Goal: Task Accomplishment & Management: Complete application form

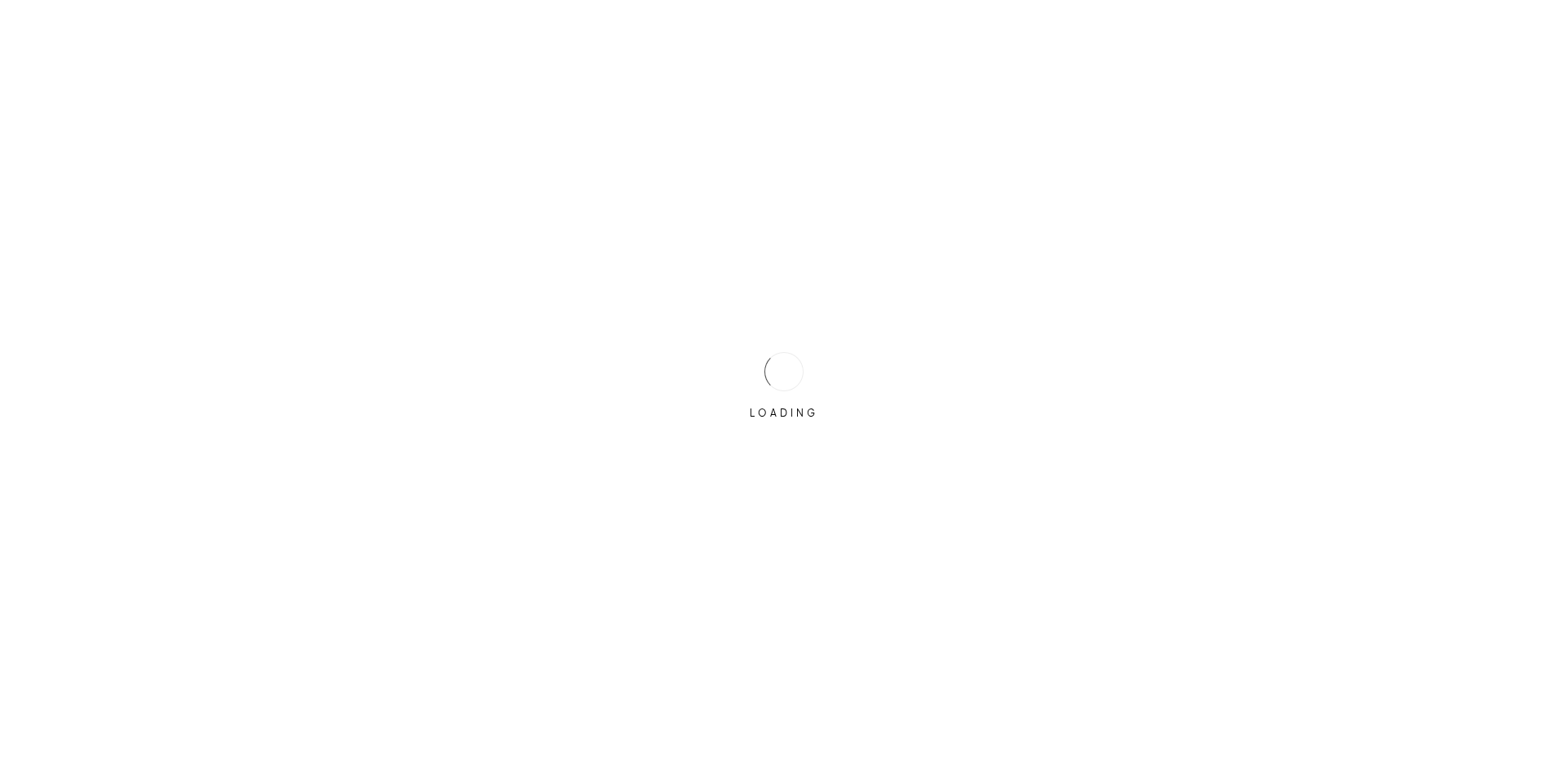
click at [777, 369] on div at bounding box center [784, 371] width 54 height 54
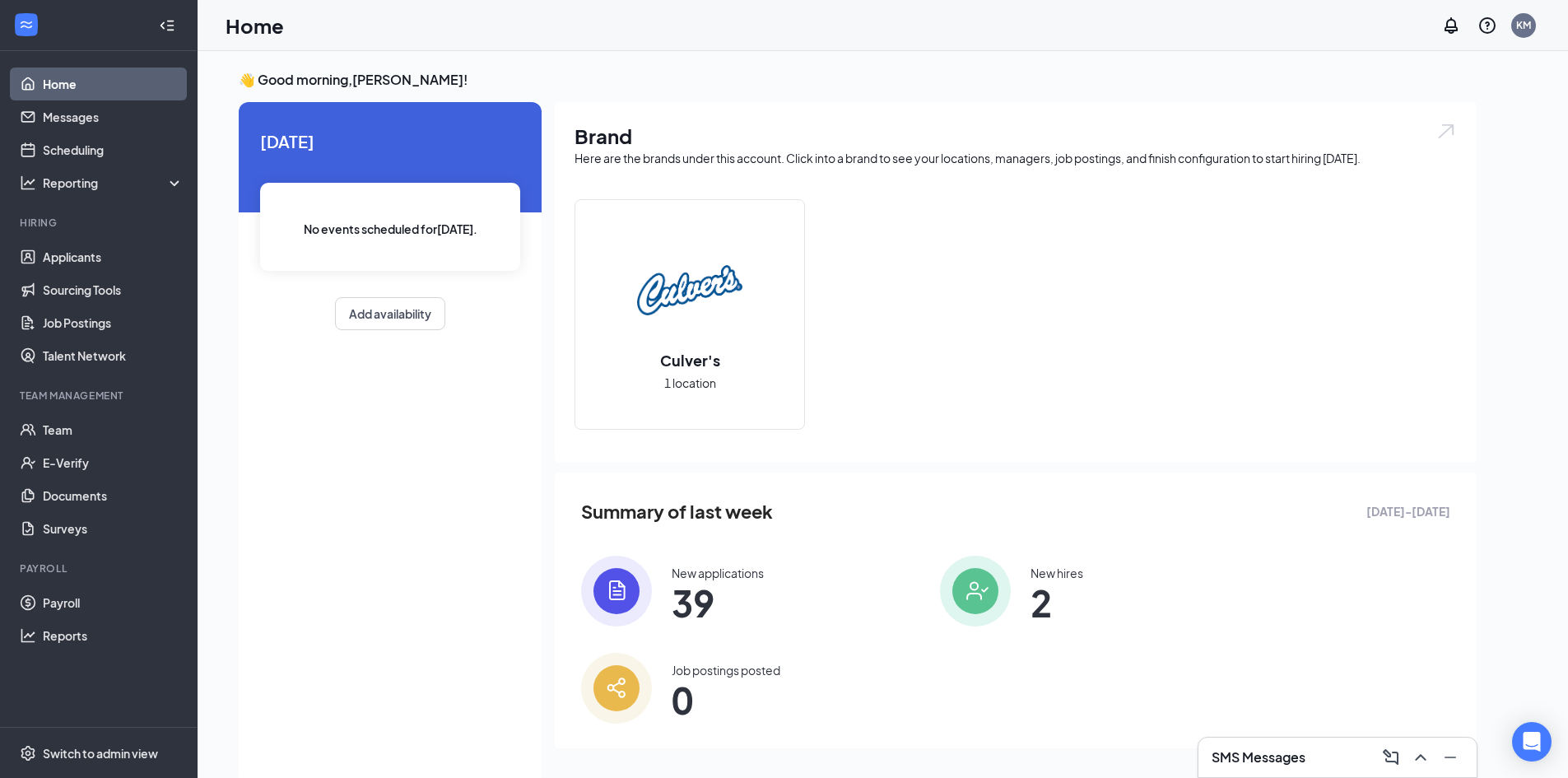
click at [1298, 765] on h3 "SMS Messages" at bounding box center [1259, 758] width 94 height 18
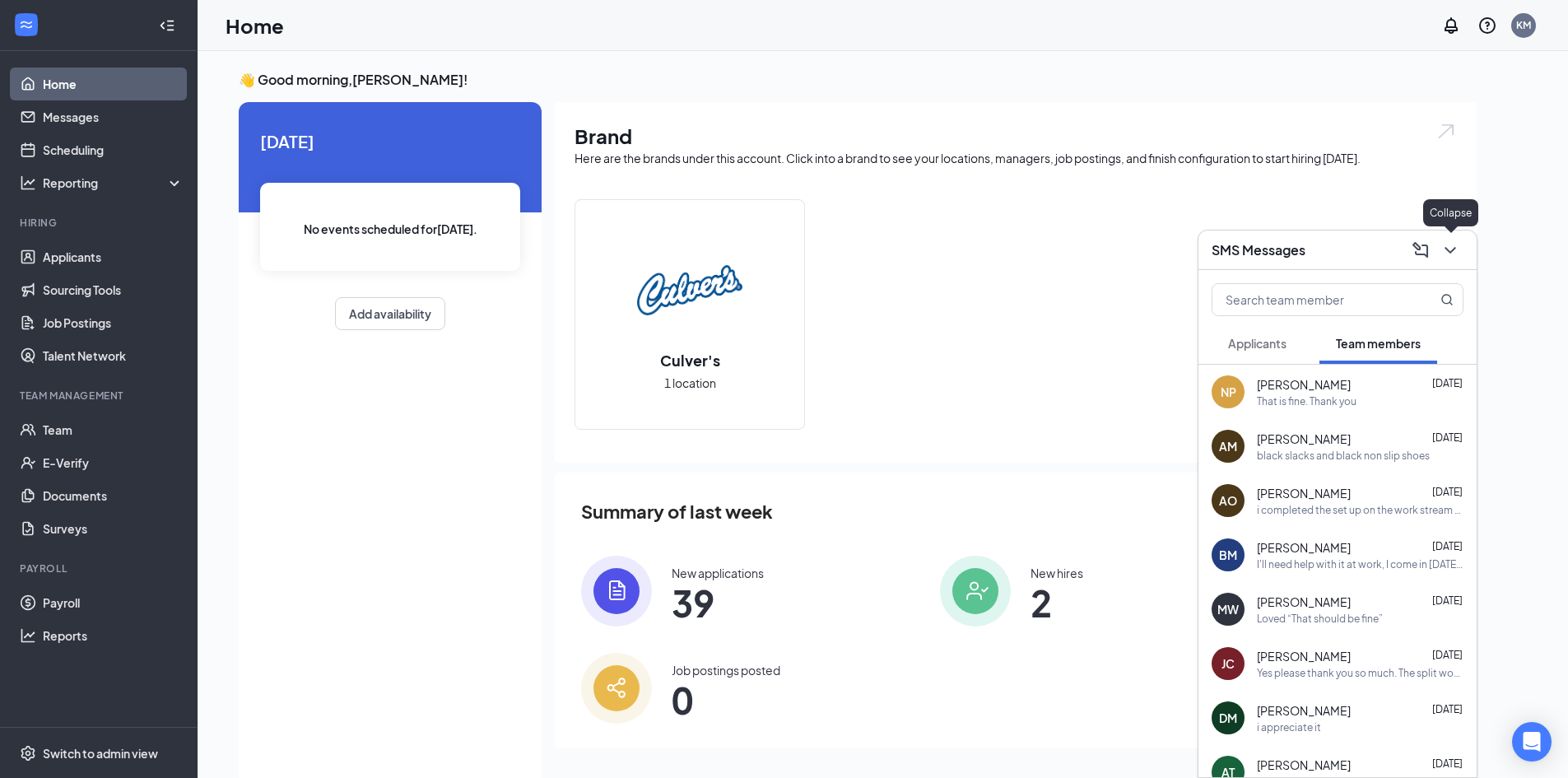
click at [1458, 245] on icon "ChevronDown" at bounding box center [1451, 250] width 20 height 20
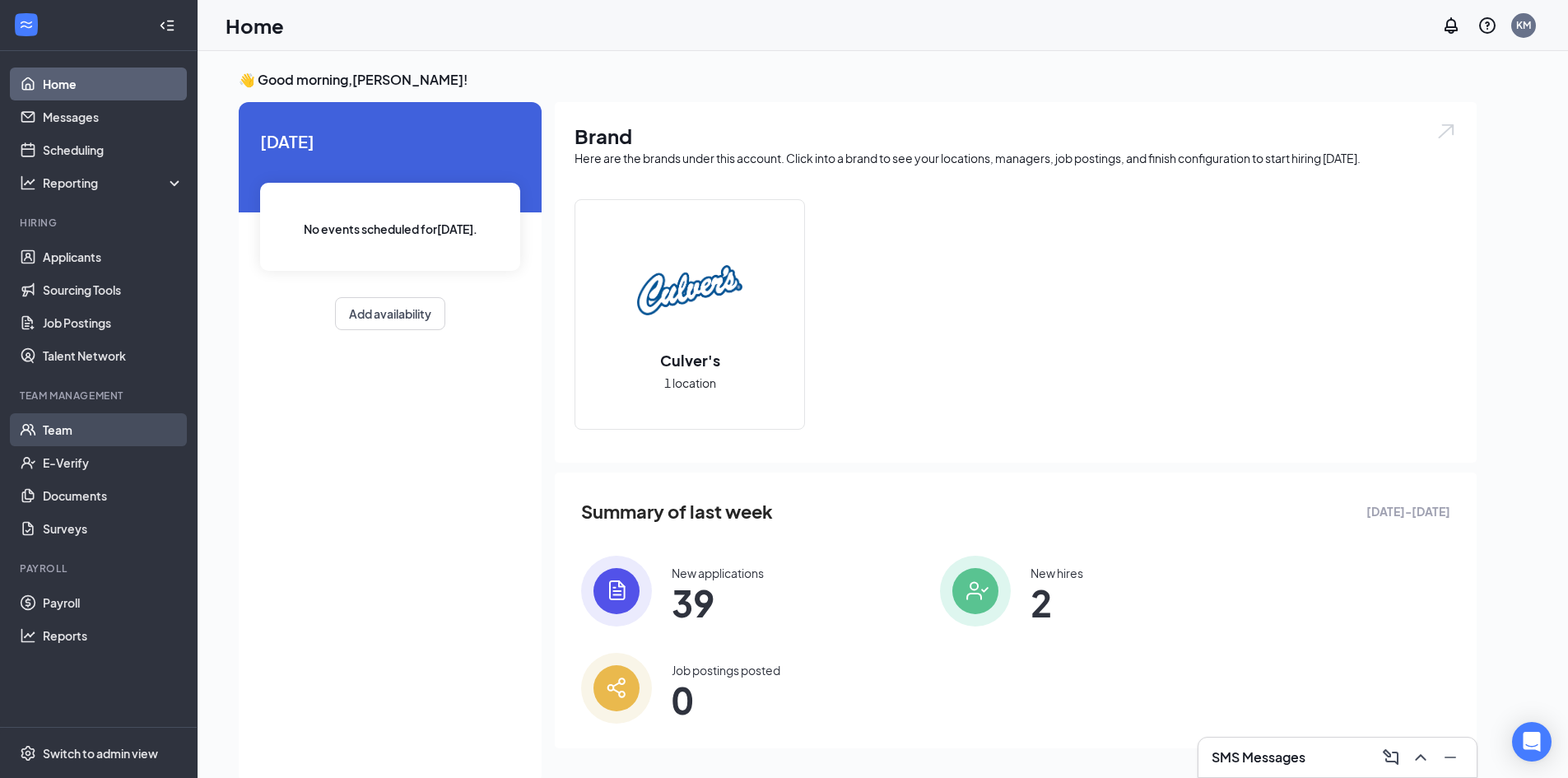
click at [81, 437] on link "Team" at bounding box center [113, 430] width 141 height 33
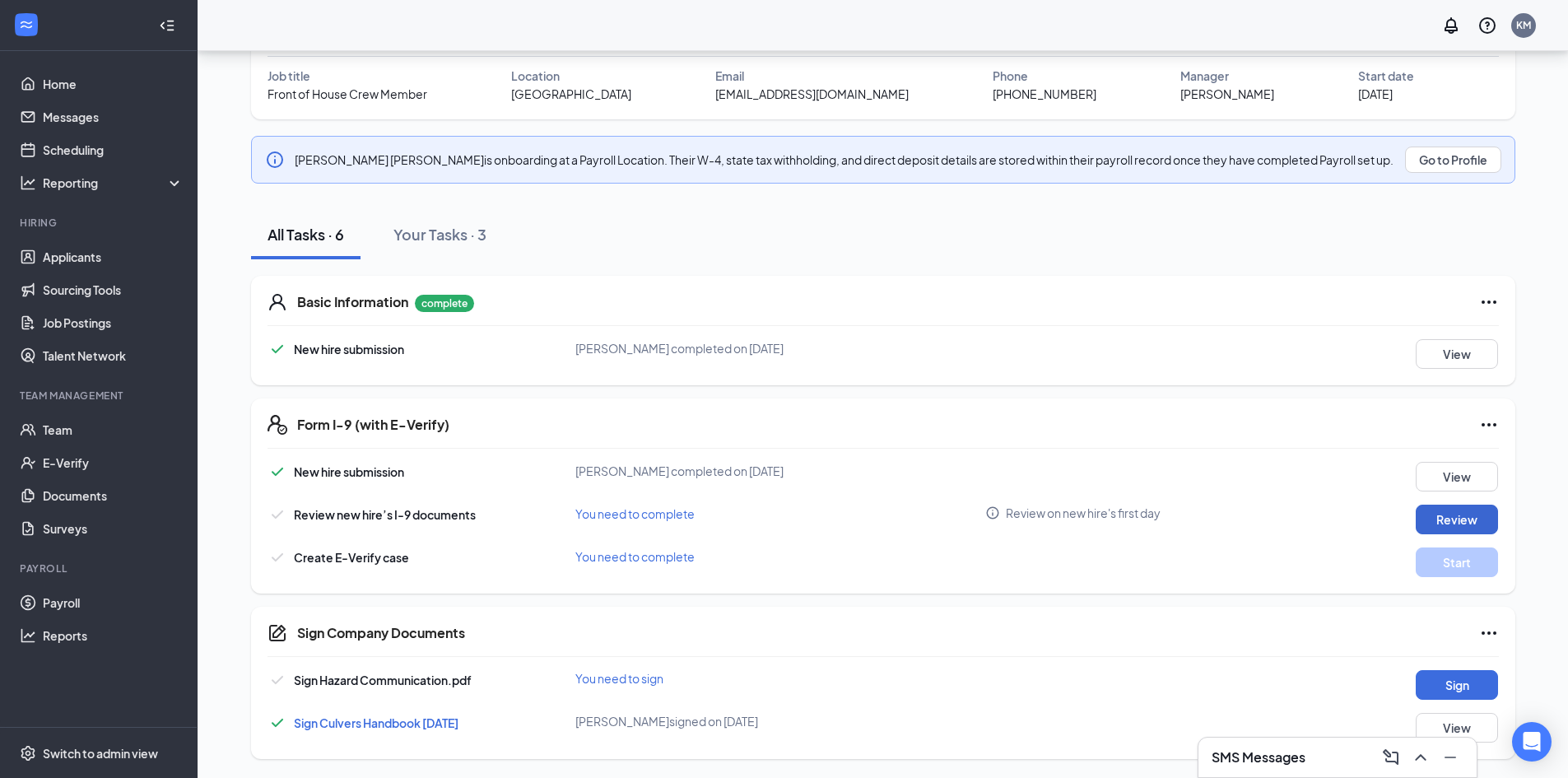
scroll to position [132, 0]
click at [1452, 522] on button "Review" at bounding box center [1457, 518] width 82 height 29
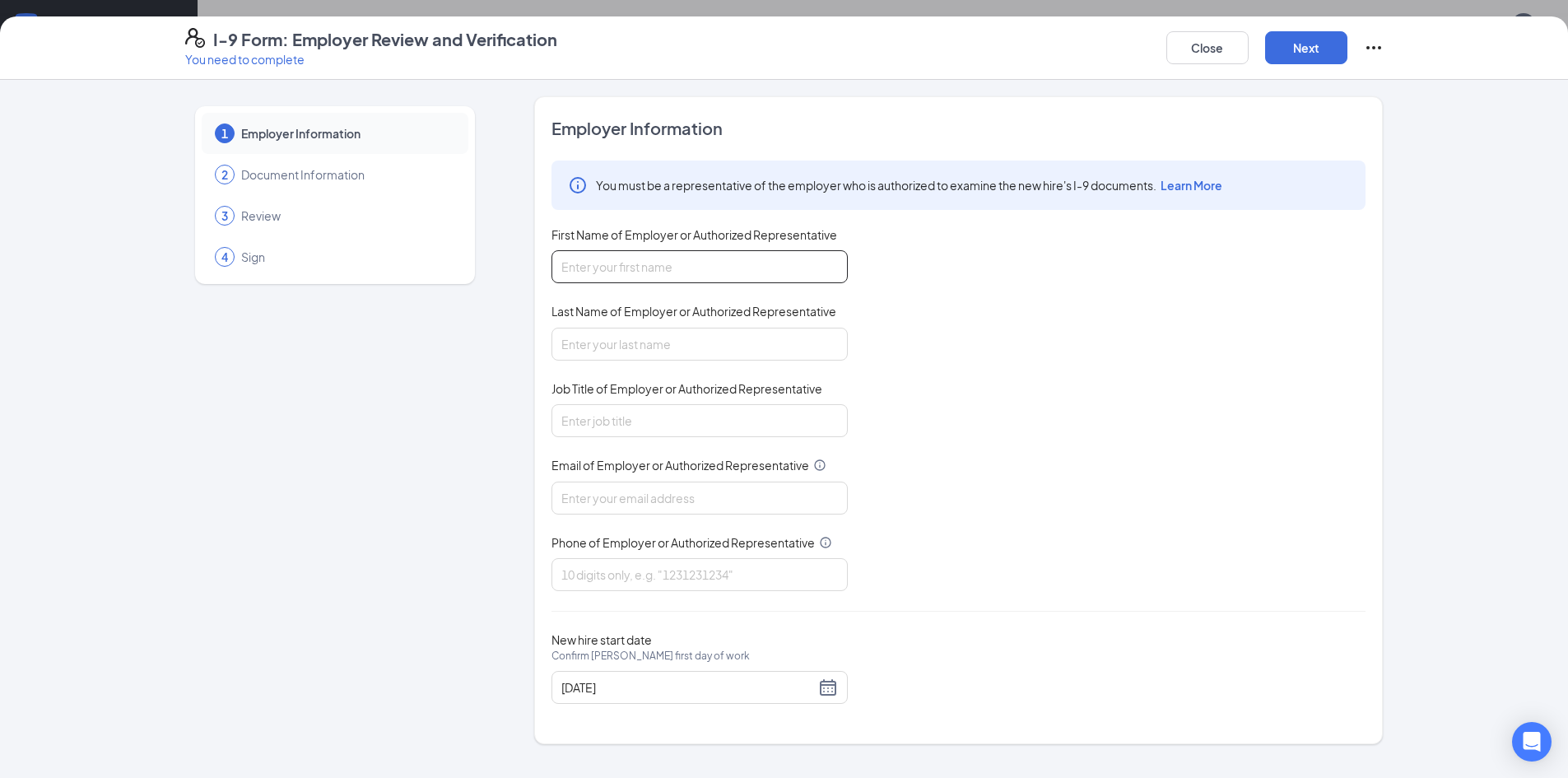
click at [747, 261] on input "First Name of Employer or Authorized Representative" at bounding box center [700, 266] width 296 height 33
type input "Kim"
type input "Major"
type input "Kmajor.culvers@gmail.com"
type input "5026712001"
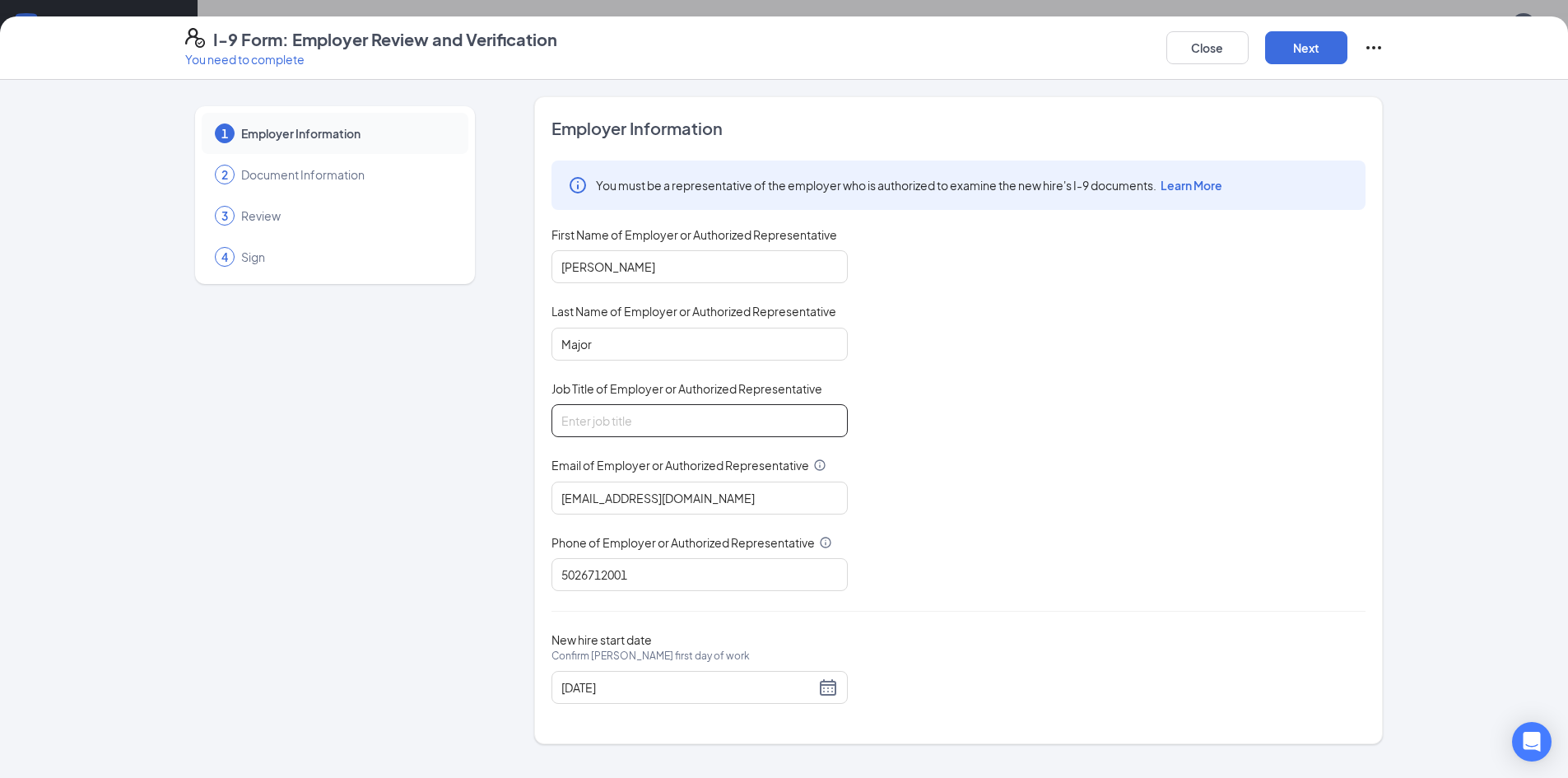
click at [724, 410] on input "Job Title of Employer or Authorized Representative" at bounding box center [700, 420] width 296 height 33
type input "Manager"
click at [1308, 50] on button "Next" at bounding box center [1307, 47] width 82 height 33
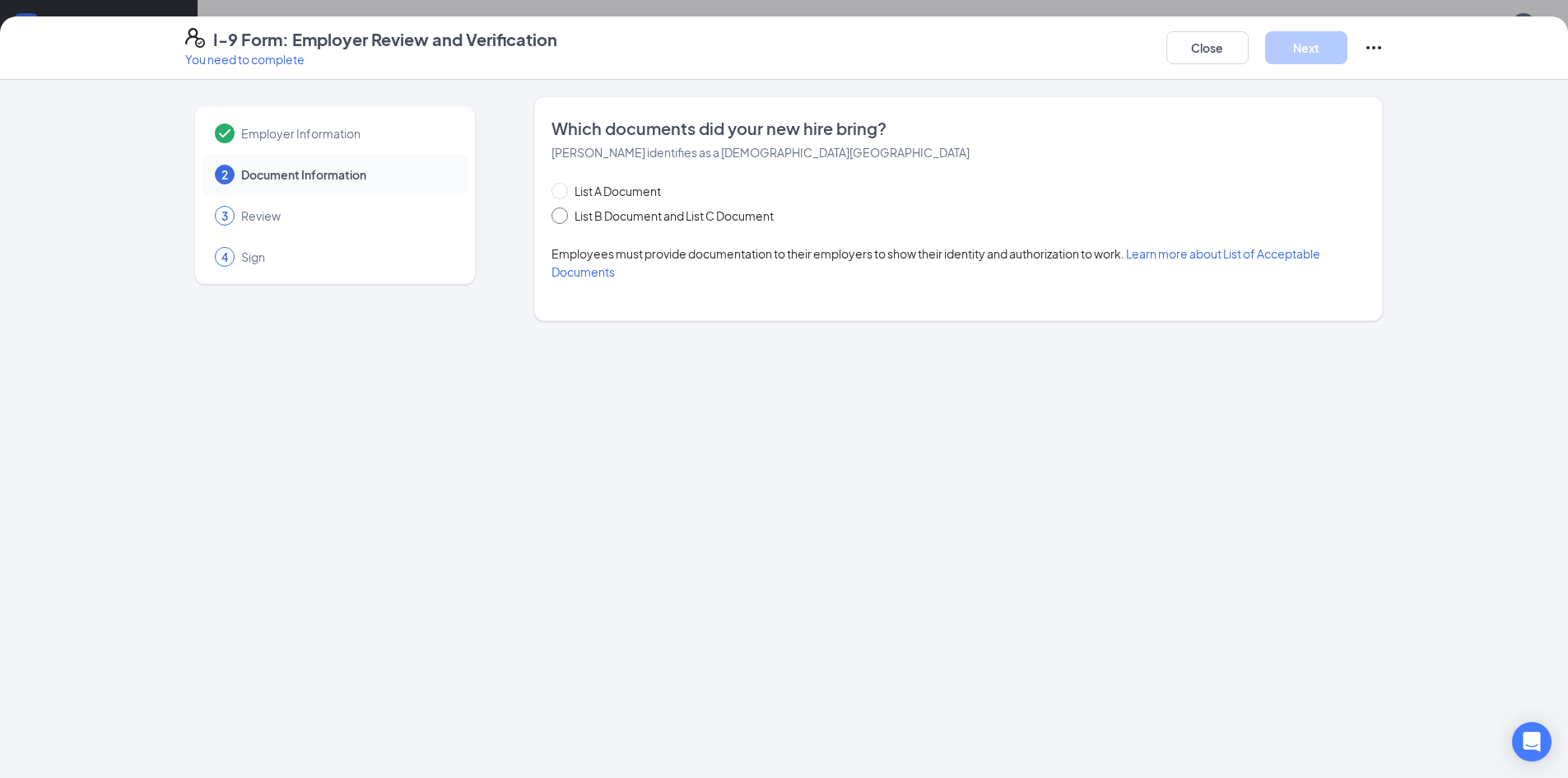
click at [631, 221] on span "List B Document and List C Document" at bounding box center [675, 216] width 213 height 18
click at [563, 219] on input "List B Document and List C Document" at bounding box center [558, 214] width 12 height 12
radio input "true"
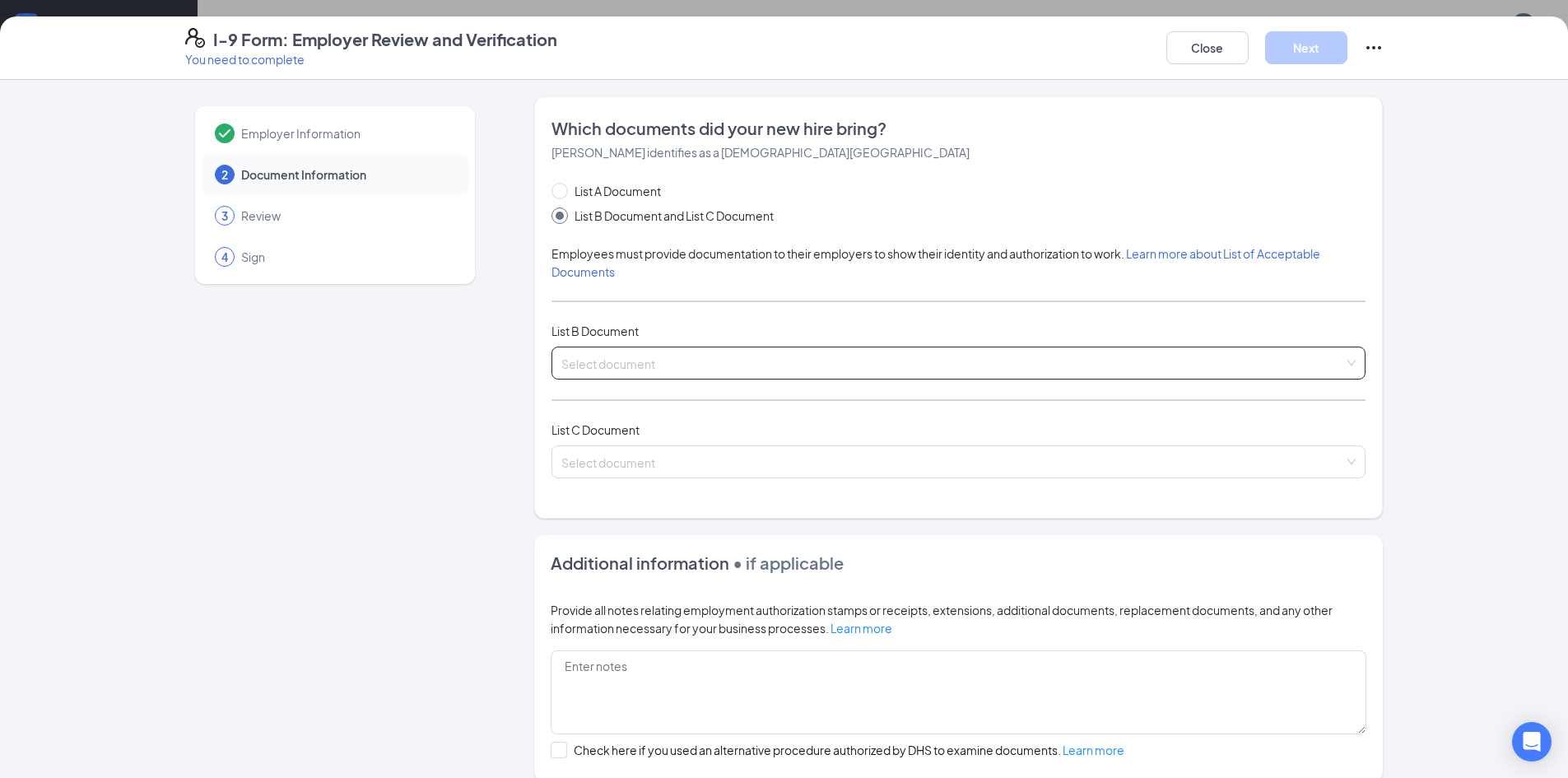
click at [643, 363] on input "search" at bounding box center [953, 360] width 783 height 25
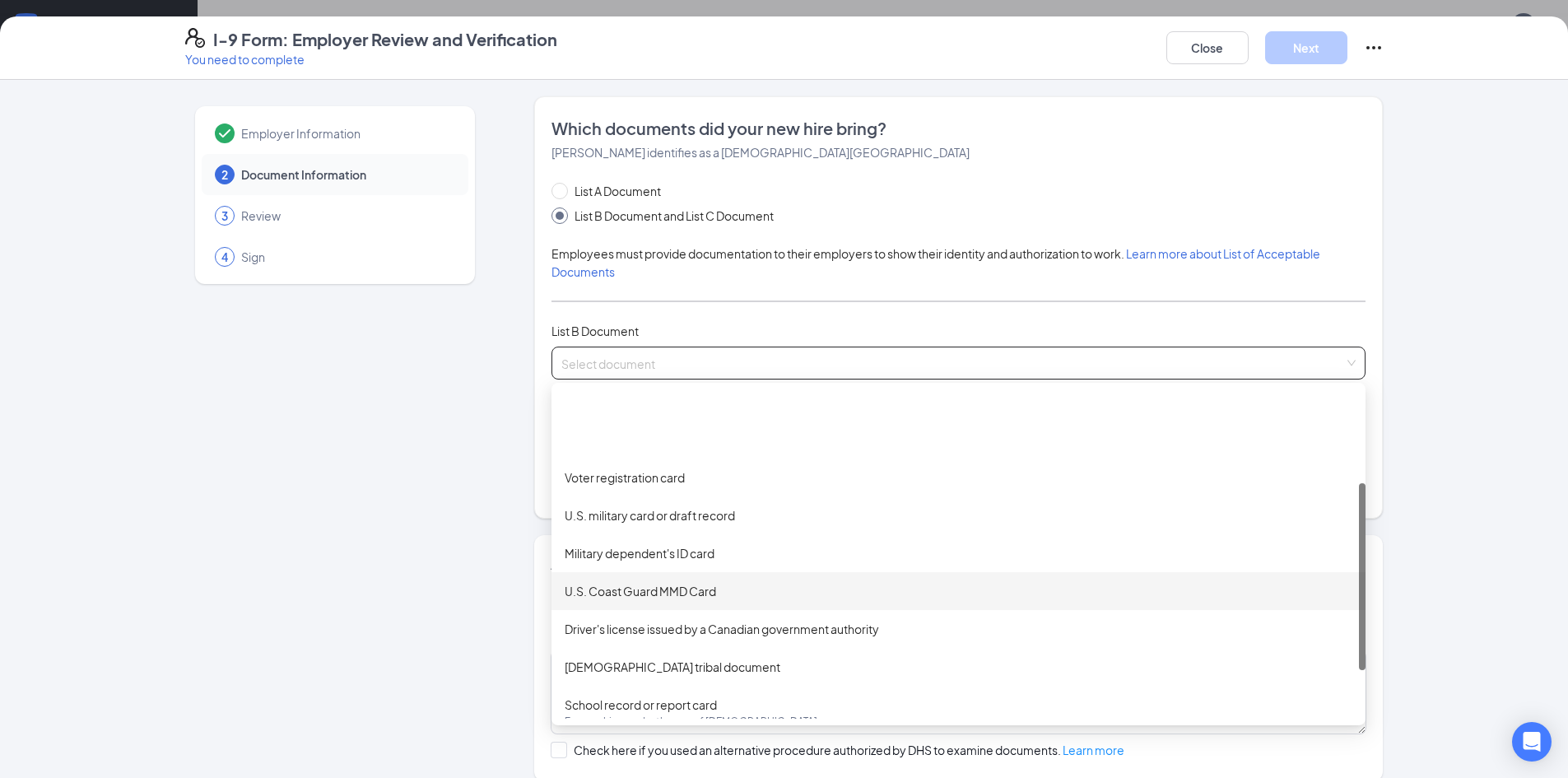
scroll to position [165, 0]
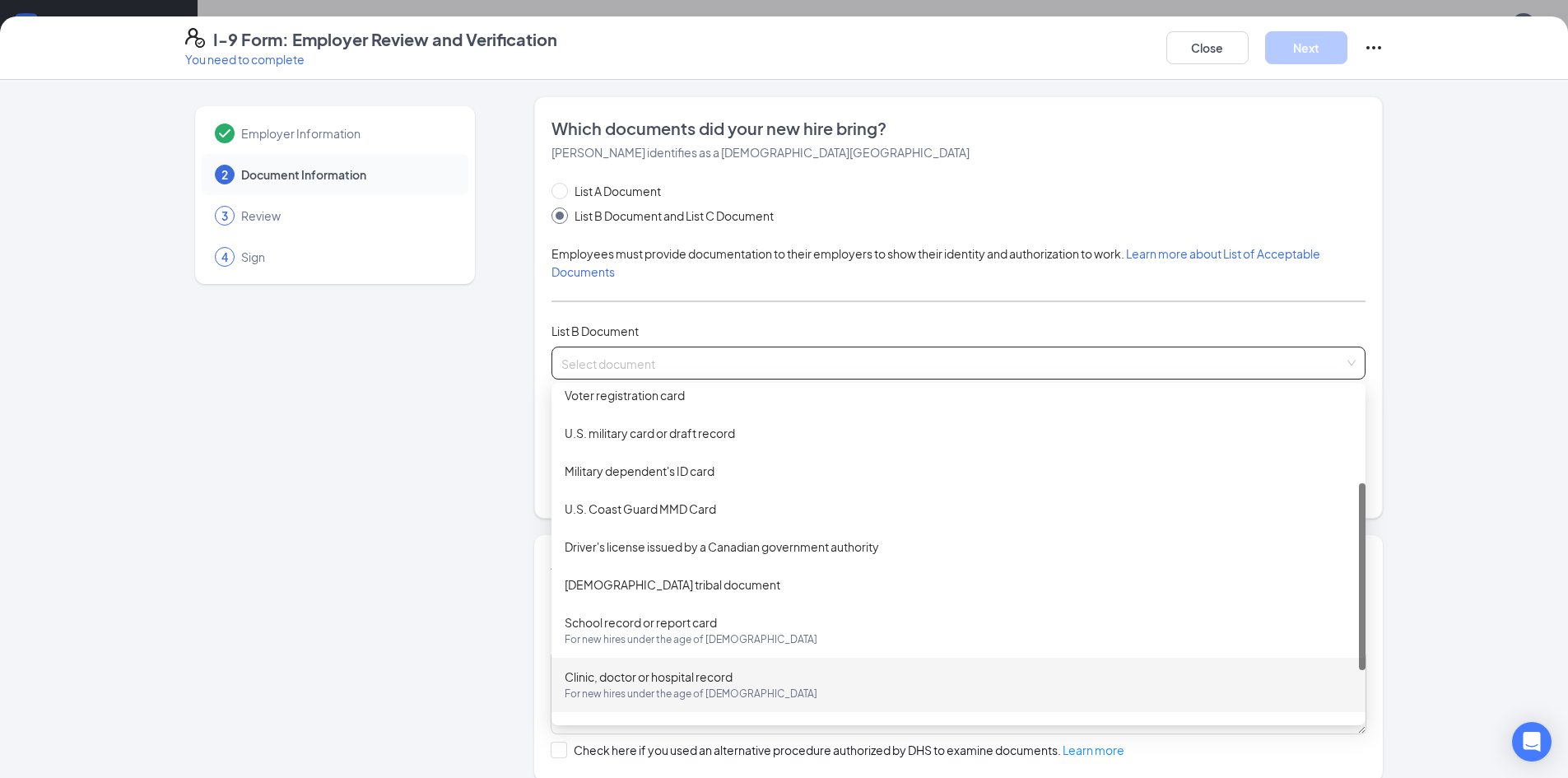
click at [648, 677] on div "Clinic, doctor or hospital record For new hires under the age of 18" at bounding box center [959, 685] width 788 height 34
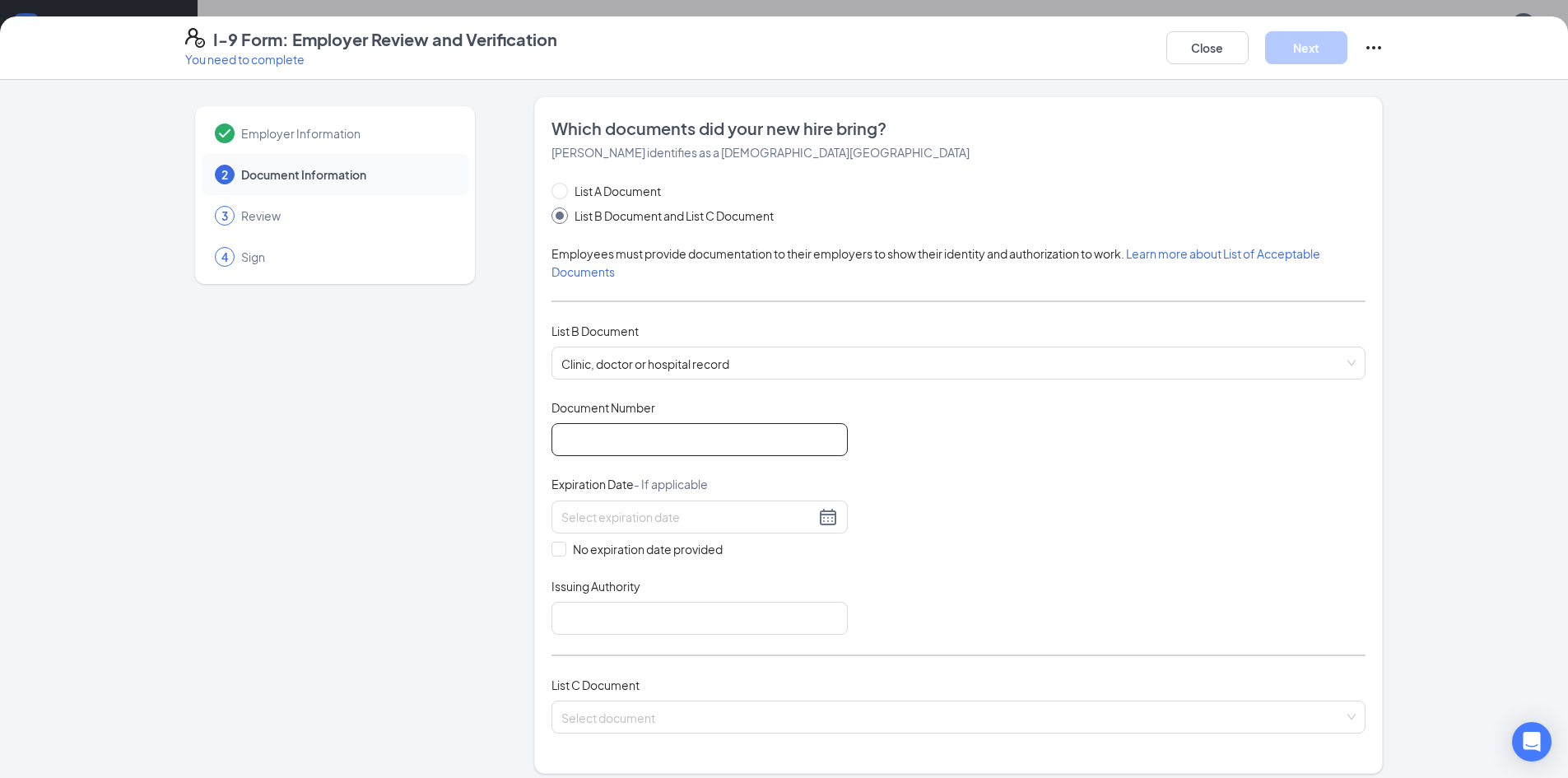
click at [626, 435] on input "Document Number" at bounding box center [700, 439] width 296 height 33
click at [587, 435] on input "2011 36266" at bounding box center [700, 439] width 296 height 33
type input "201136266"
click at [552, 542] on input "No expiration date provided" at bounding box center [558, 548] width 12 height 12
checkbox input "true"
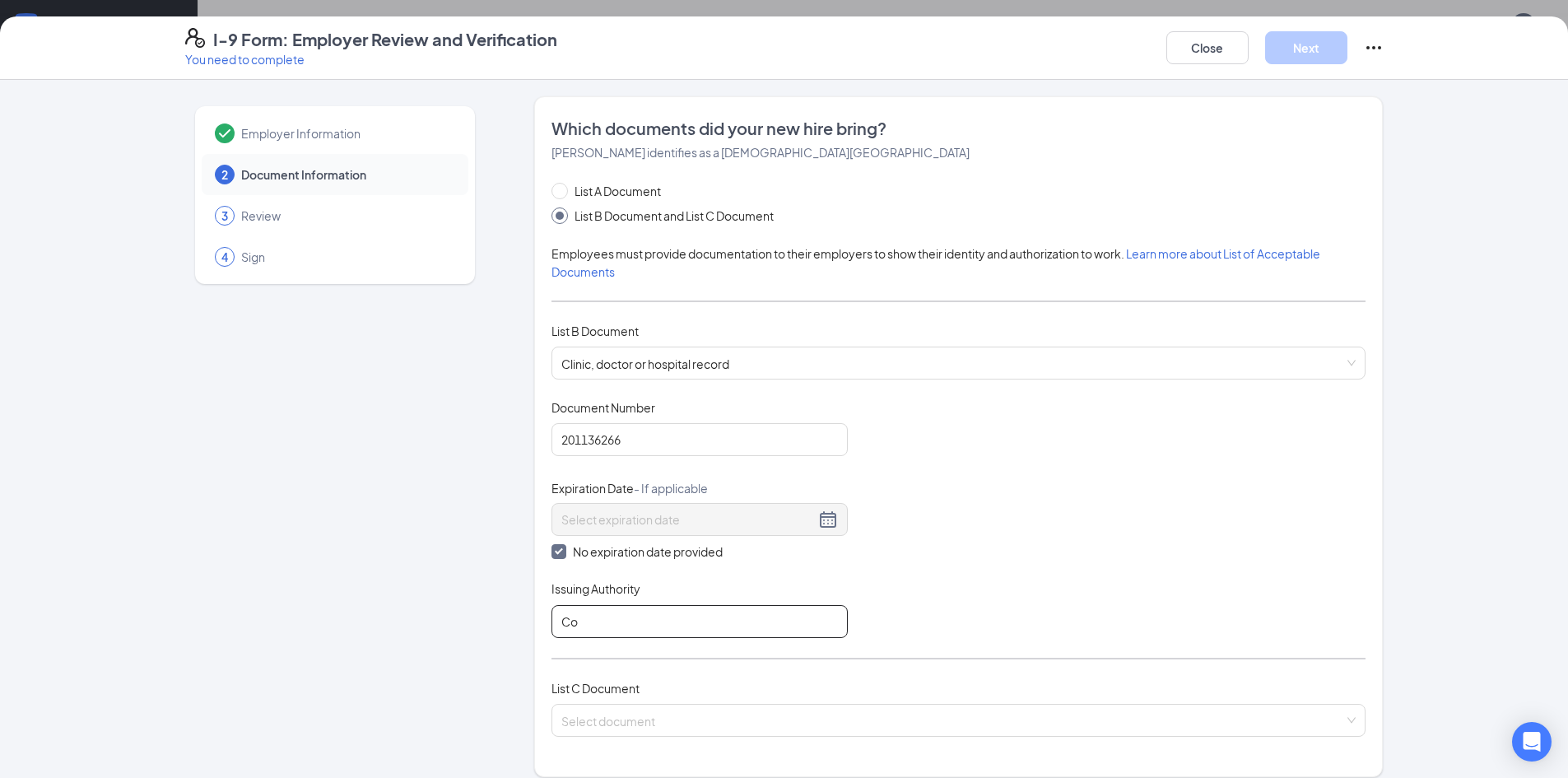
type input "Commonwealth of Kentucky"
click at [697, 722] on input "search" at bounding box center [953, 718] width 783 height 25
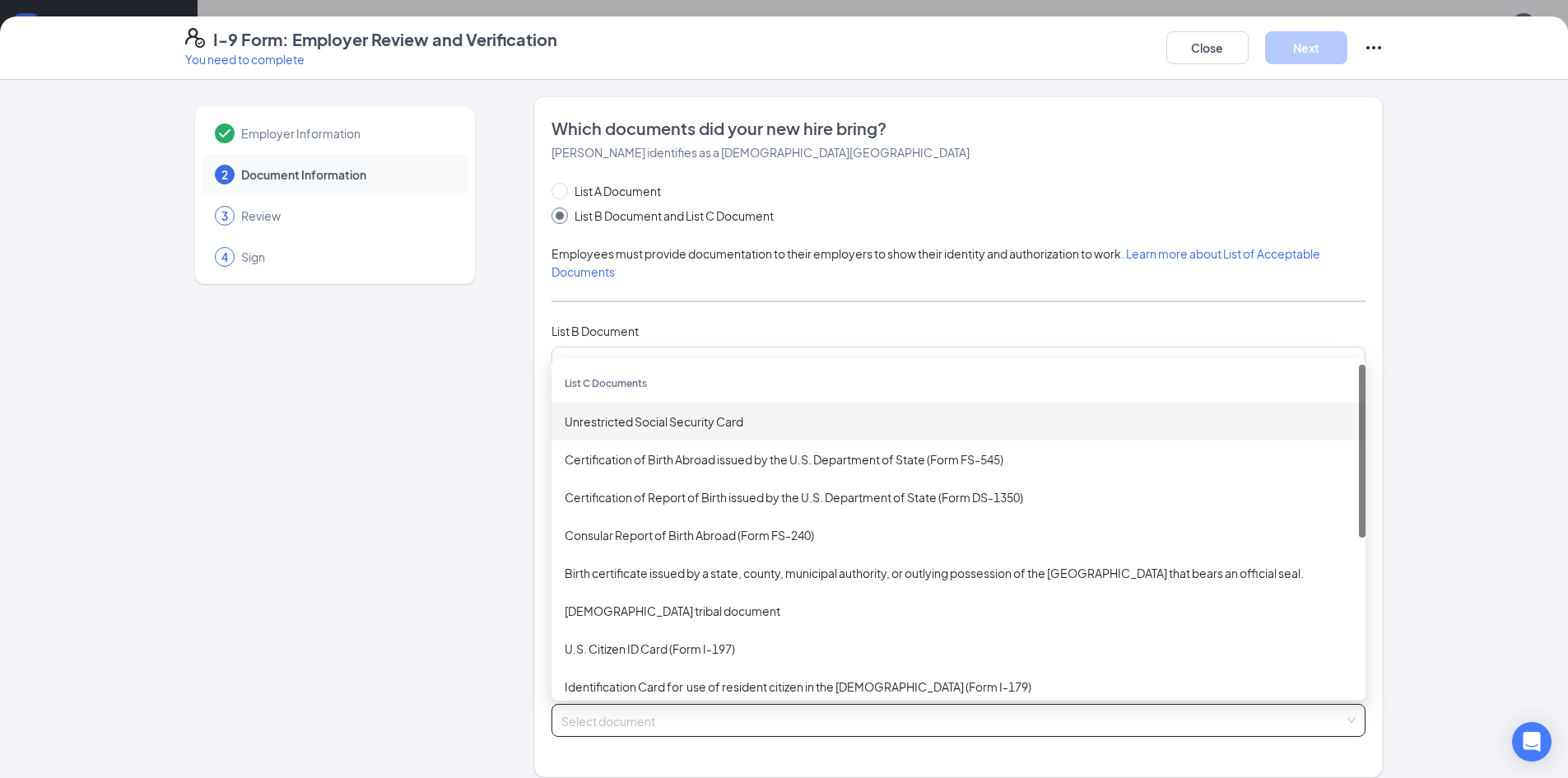
click at [655, 425] on div "Unrestricted Social Security Card" at bounding box center [959, 422] width 788 height 18
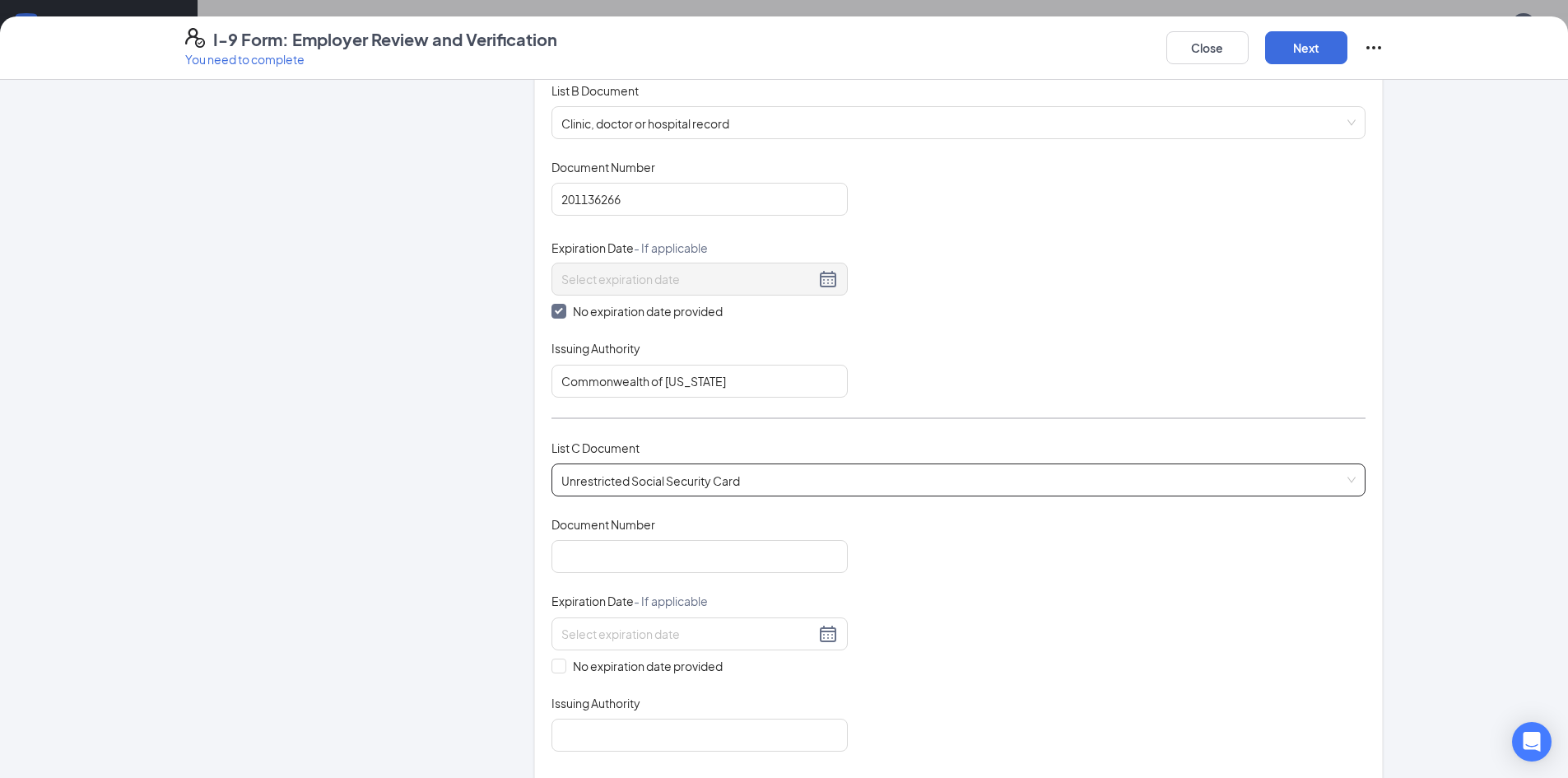
scroll to position [247, 0]
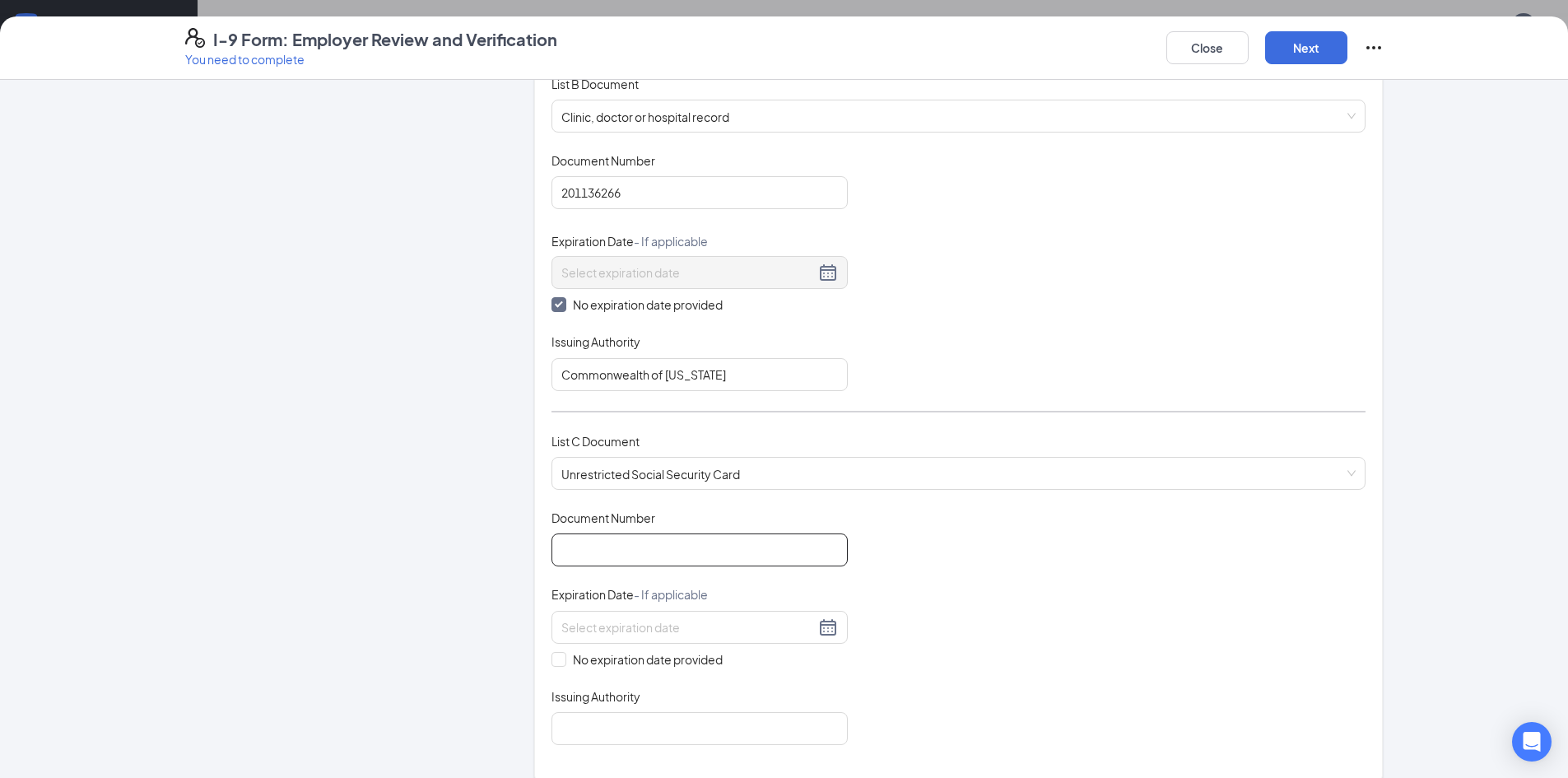
click at [636, 554] on input "Document Number" at bounding box center [700, 549] width 296 height 33
type input "751537410"
click at [562, 672] on div "Document Title Unrestricted Social Security Card Document Number 751537410 Expi…" at bounding box center [959, 627] width 815 height 235
click at [557, 659] on input "No expiration date provided" at bounding box center [558, 658] width 12 height 12
checkbox input "true"
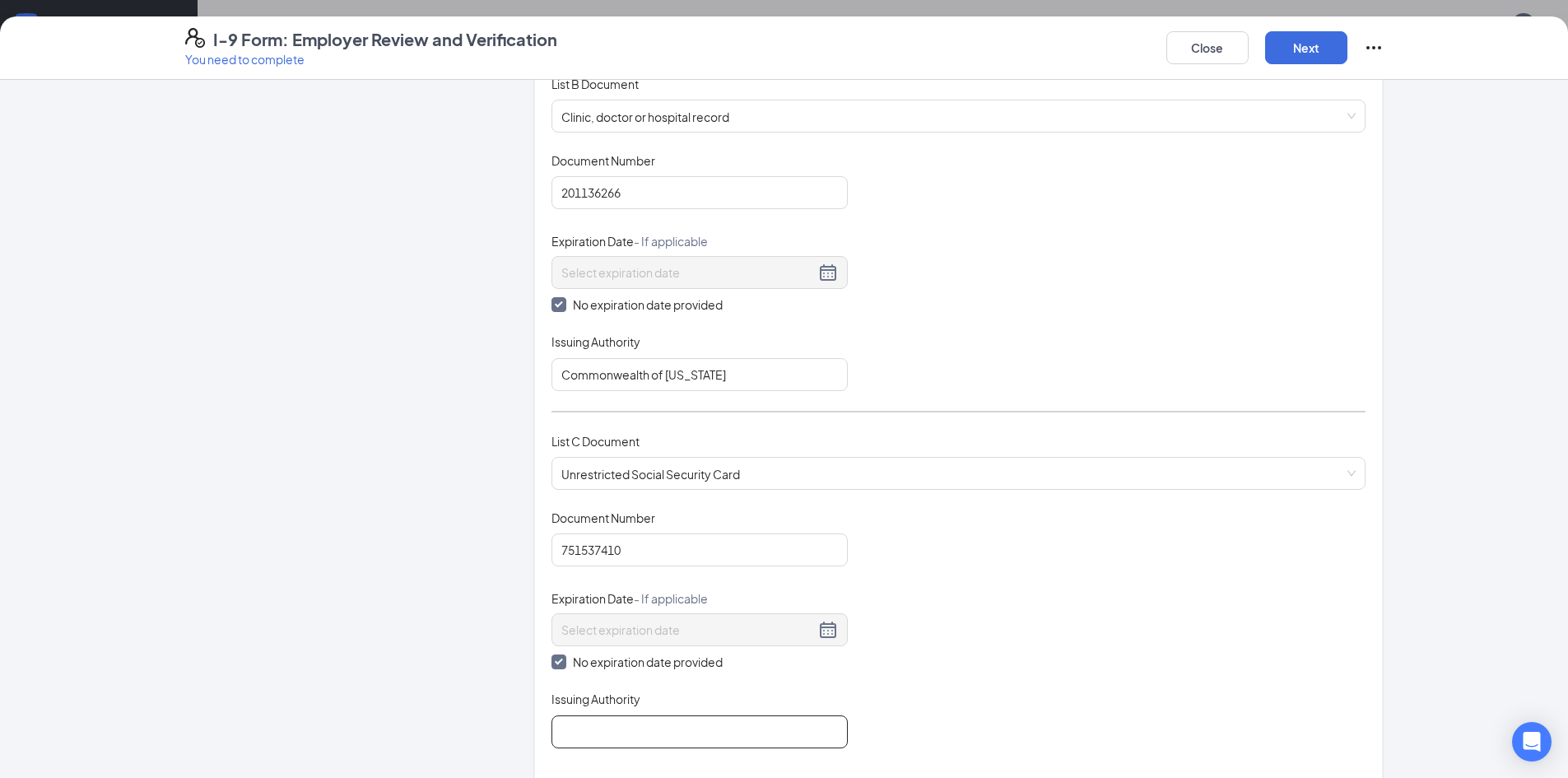
click at [635, 719] on input "Issuing Authority" at bounding box center [700, 732] width 296 height 33
type input "Social Security Administration"
click at [1111, 676] on div "Document Title Unrestricted Social Security Card Document Number 751537410 Expi…" at bounding box center [959, 629] width 815 height 239
click at [1326, 28] on div "I-9 Form: Employer Review and Verification You need to complete Close Next" at bounding box center [784, 49] width 1568 height 64
click at [1311, 44] on button "Next" at bounding box center [1307, 47] width 82 height 33
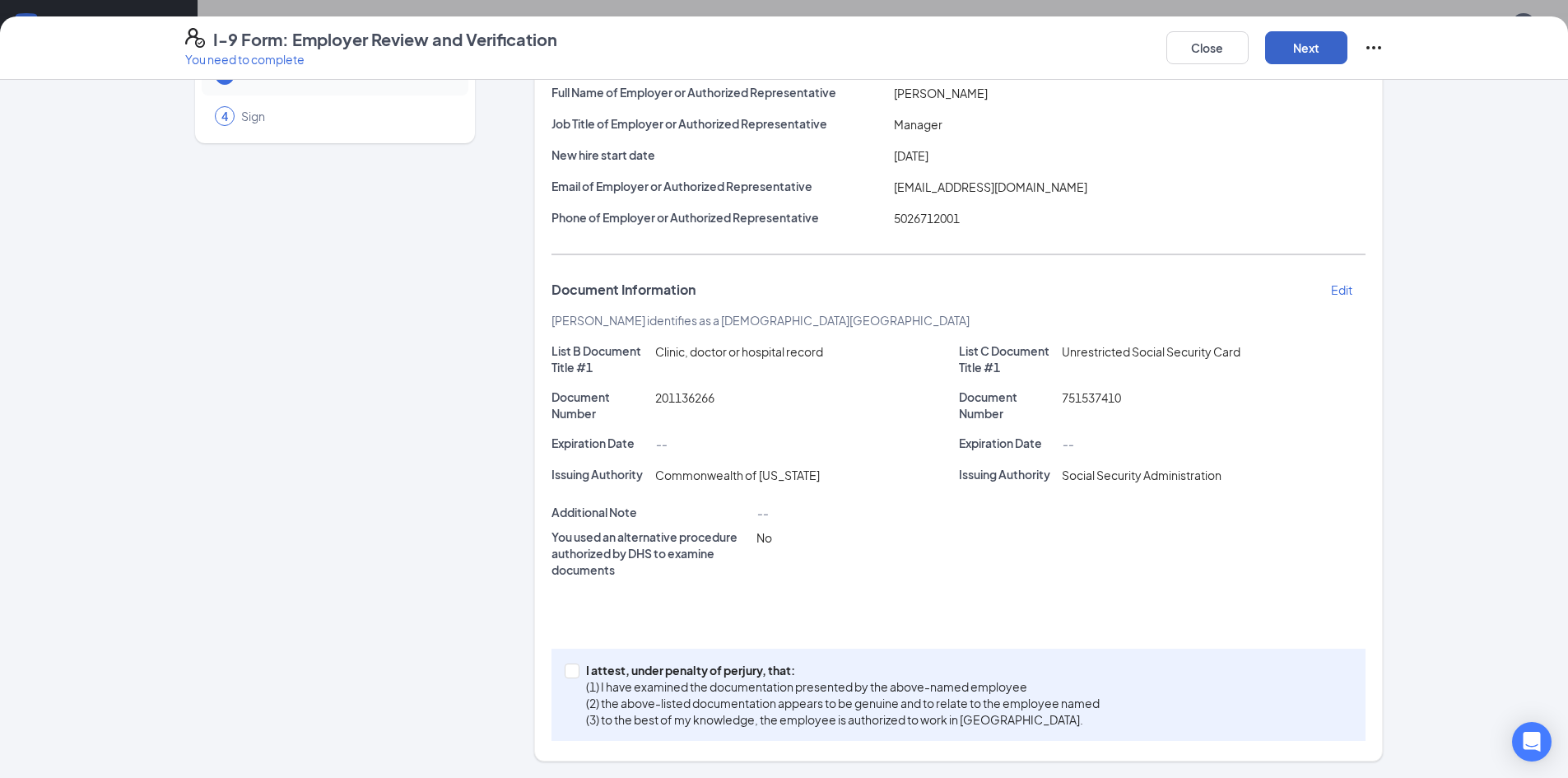
scroll to position [141, 0]
click at [579, 676] on span "I attest, under penalty of perjury, that: (1) I have examined the documentation…" at bounding box center [842, 695] width 527 height 66
click at [575, 675] on input "I attest, under penalty of perjury, that: (1) I have examined the documentation…" at bounding box center [571, 670] width 12 height 12
checkbox input "true"
click at [1314, 49] on button "Next" at bounding box center [1307, 47] width 82 height 33
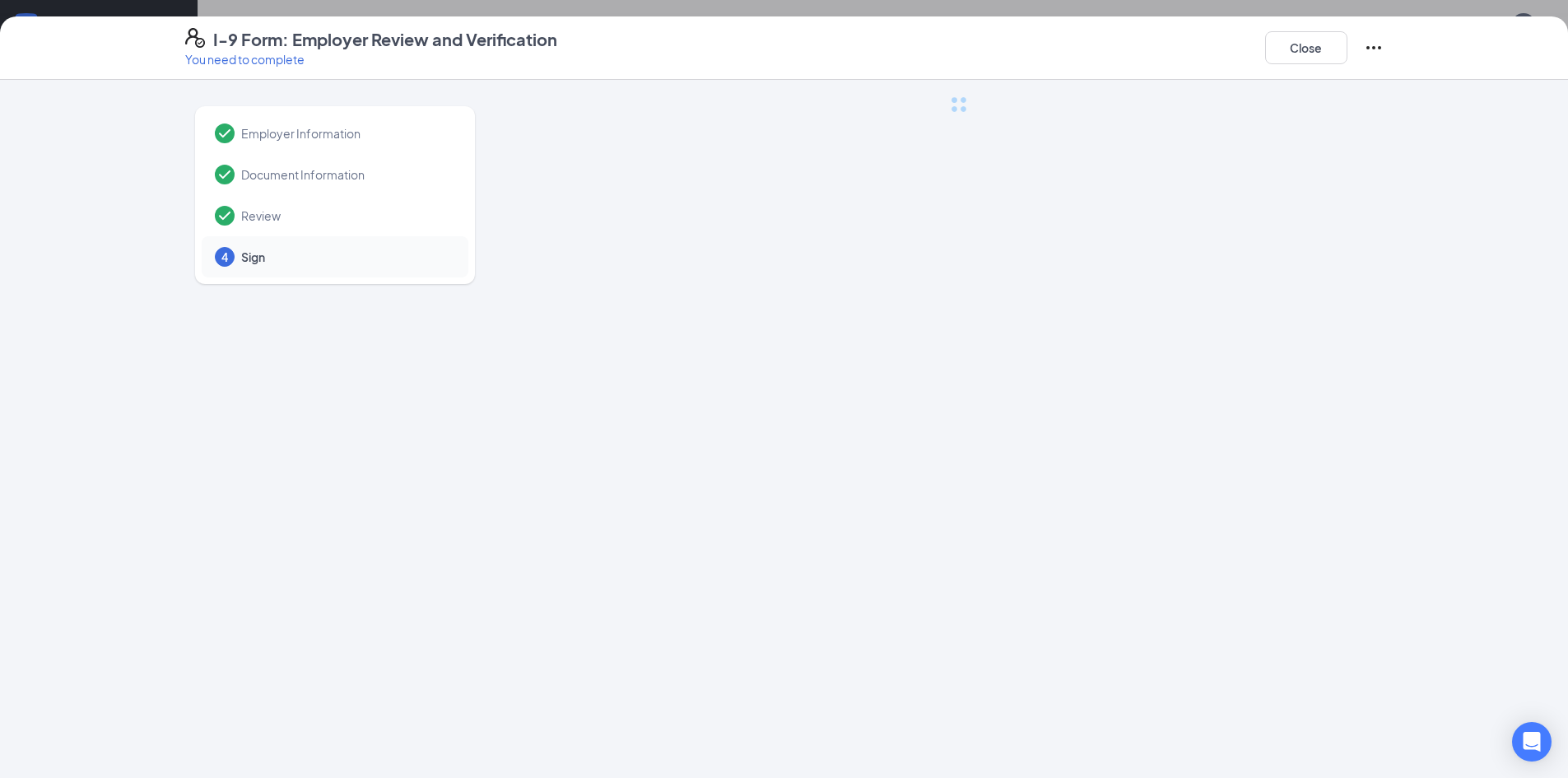
scroll to position [0, 0]
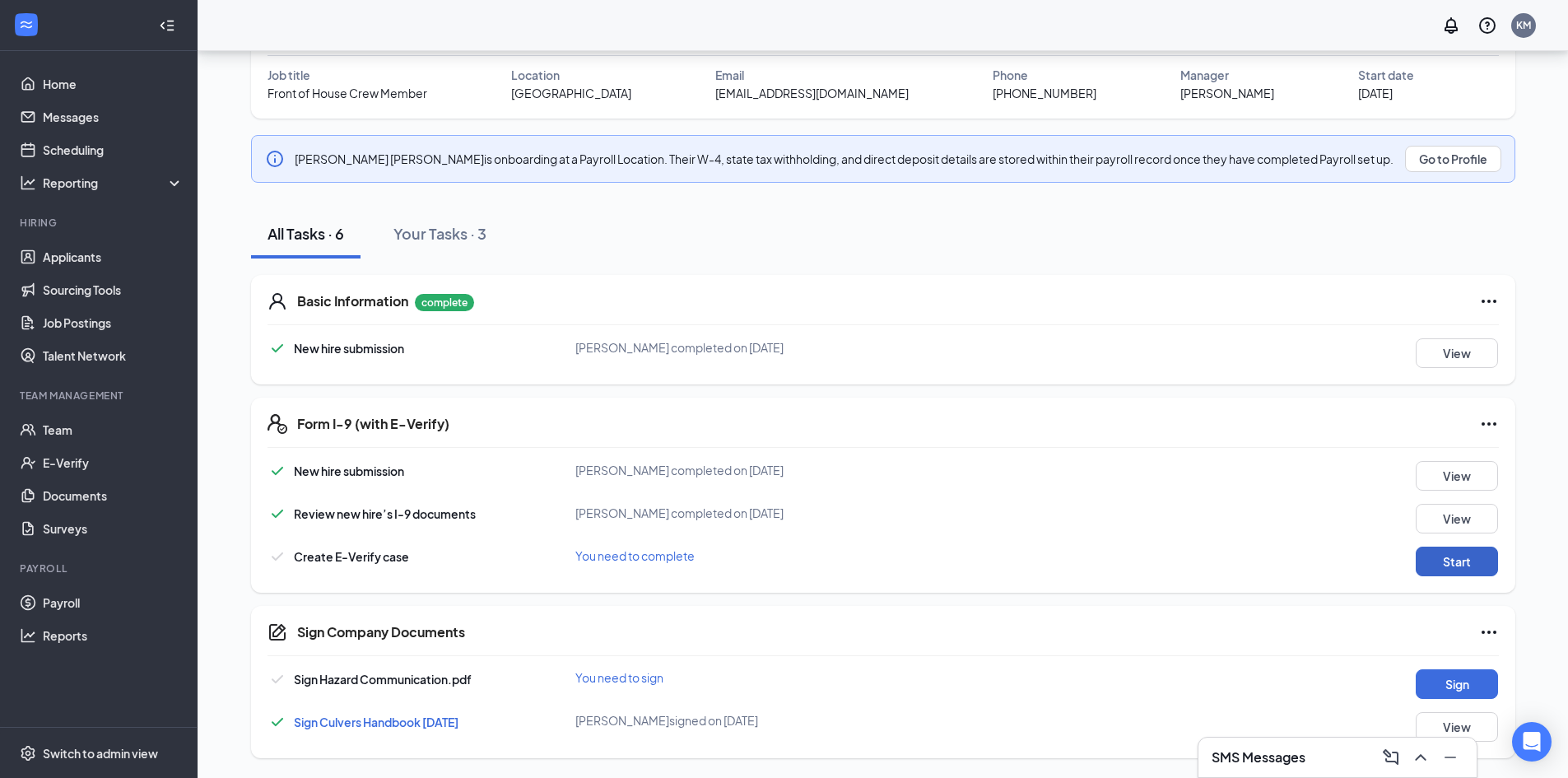
click at [1466, 567] on button "Start" at bounding box center [1457, 561] width 82 height 29
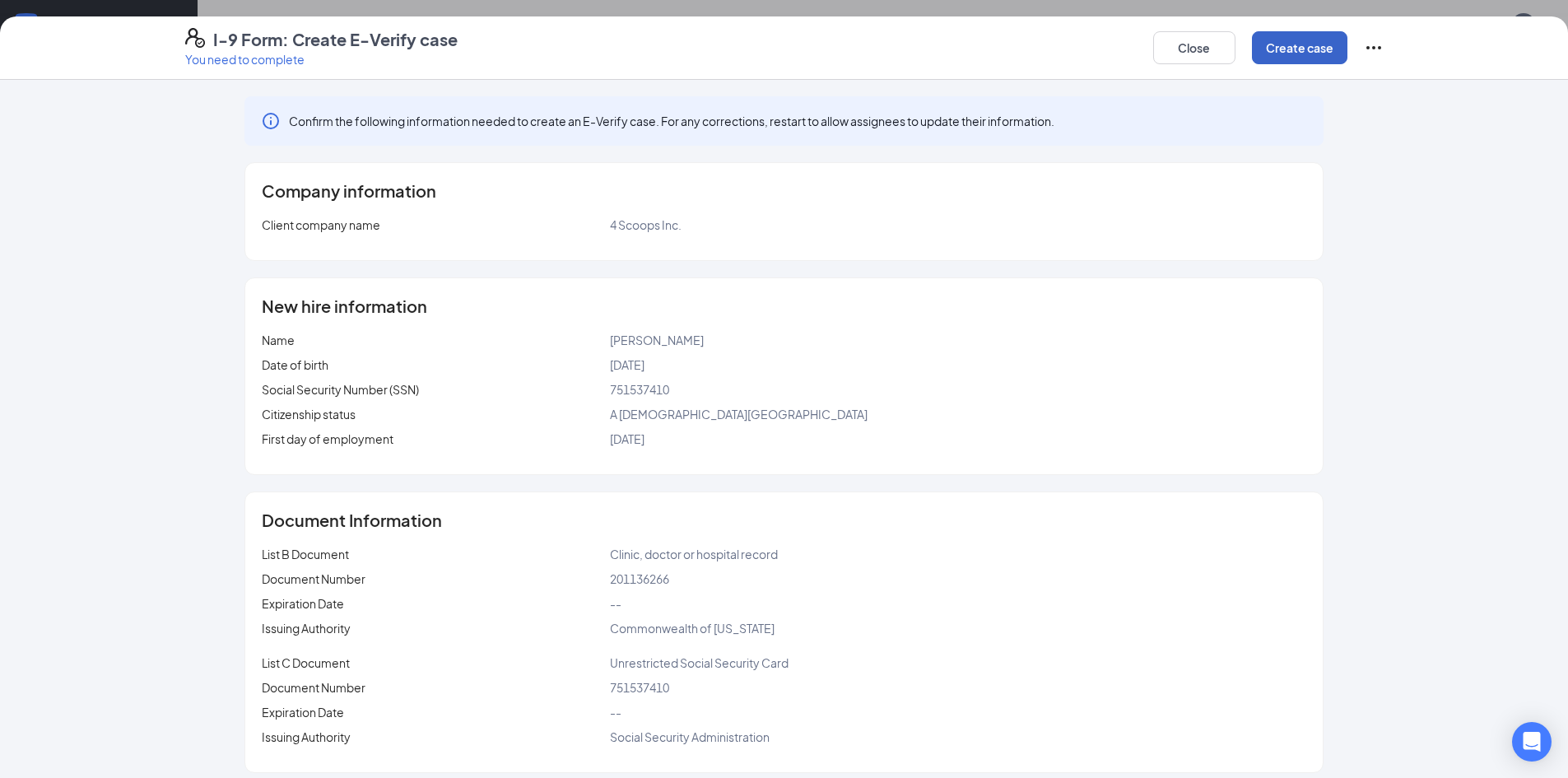
click at [1329, 58] on button "Create case" at bounding box center [1300, 47] width 95 height 33
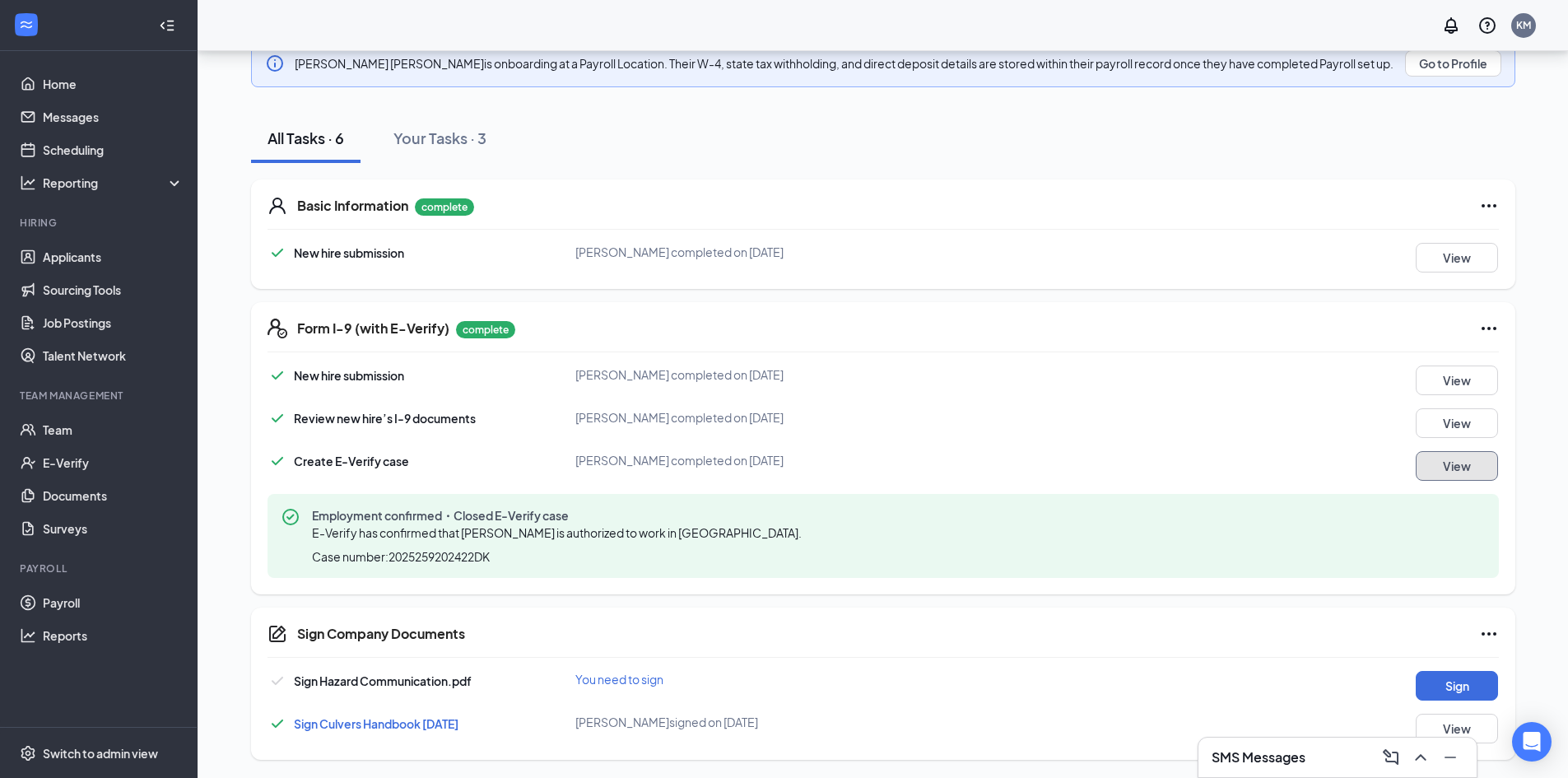
scroll to position [229, 0]
click at [1477, 692] on button "Sign" at bounding box center [1457, 684] width 82 height 29
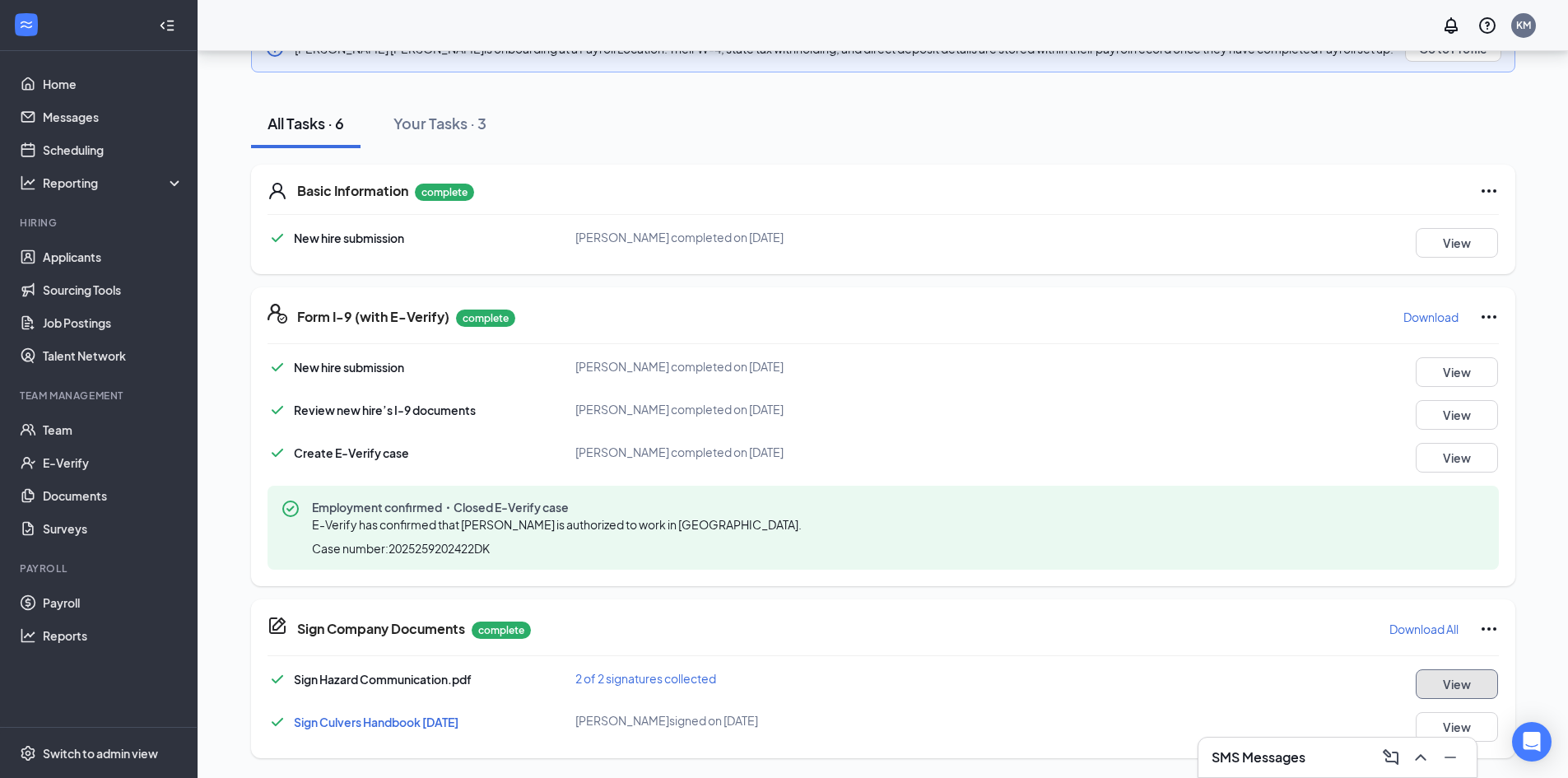
scroll to position [0, 0]
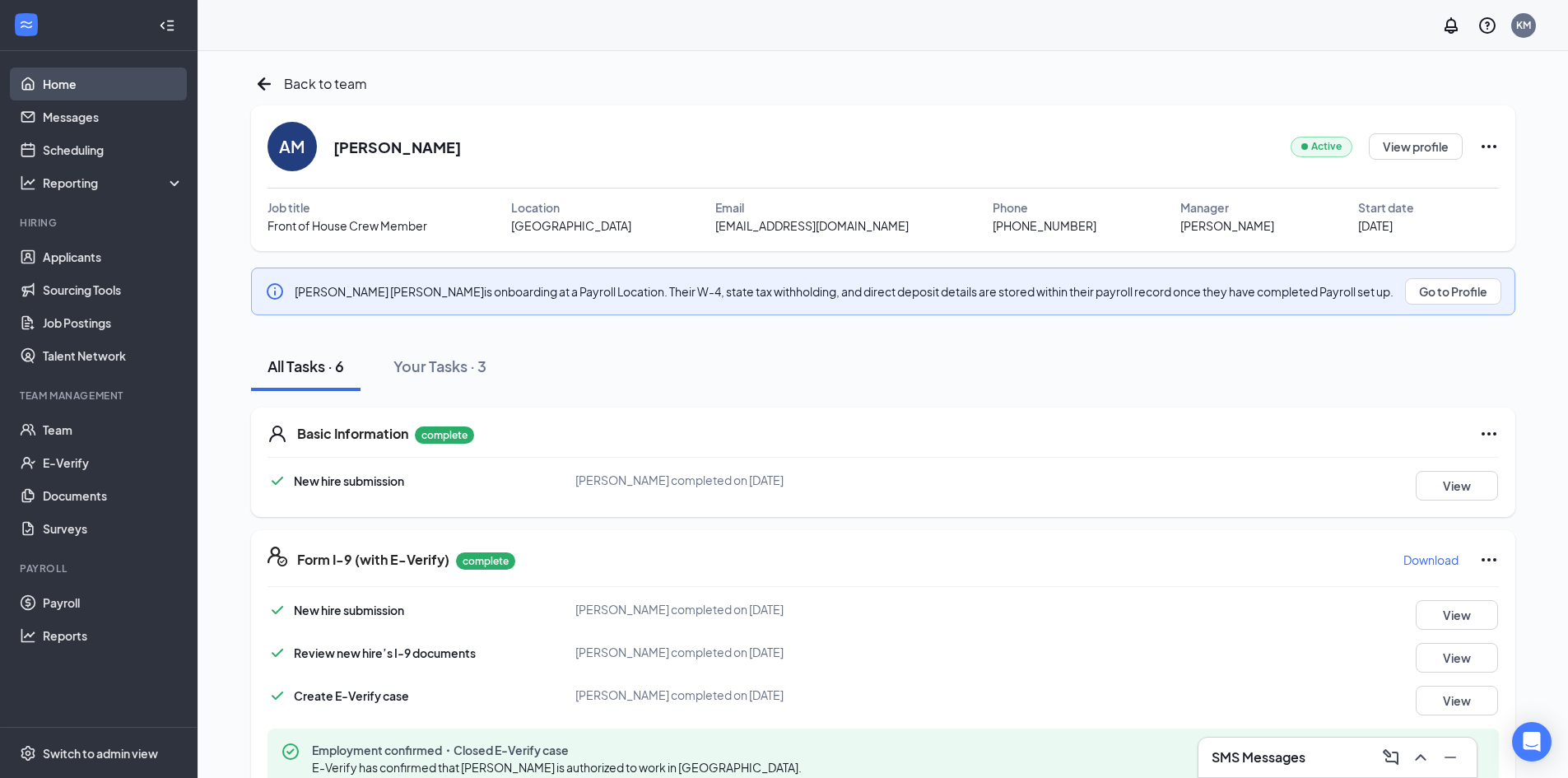
click at [58, 87] on link "Home" at bounding box center [113, 84] width 141 height 33
